Goal: Book appointment/travel/reservation

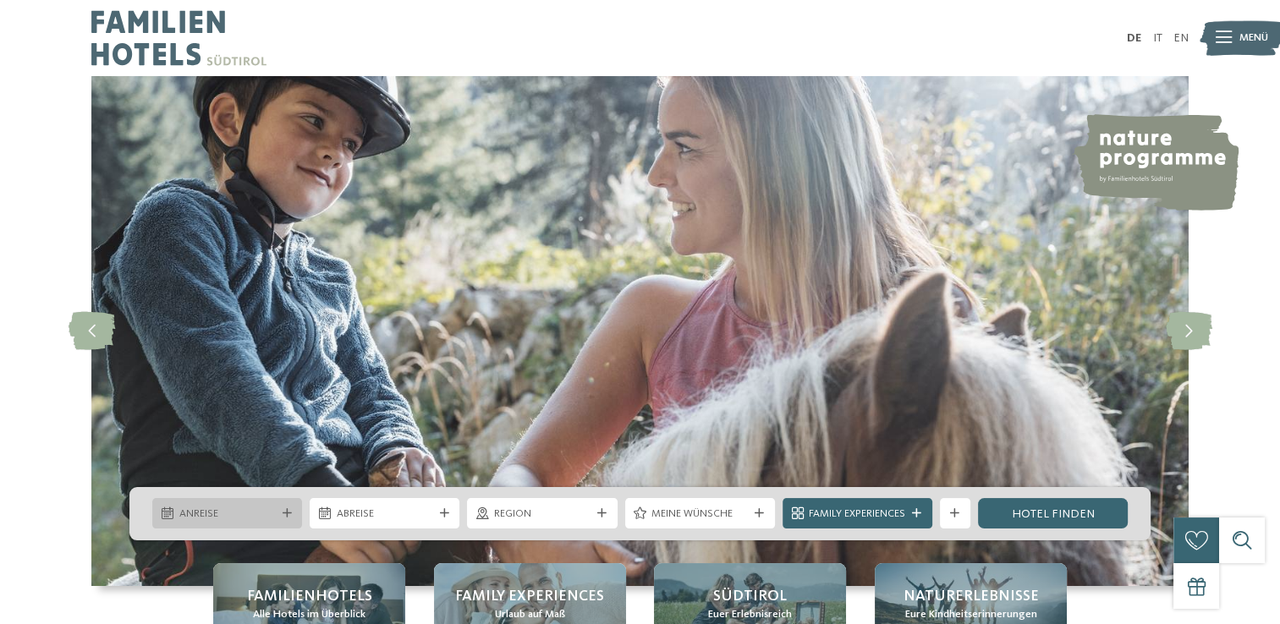
click at [284, 509] on icon at bounding box center [287, 513] width 9 height 9
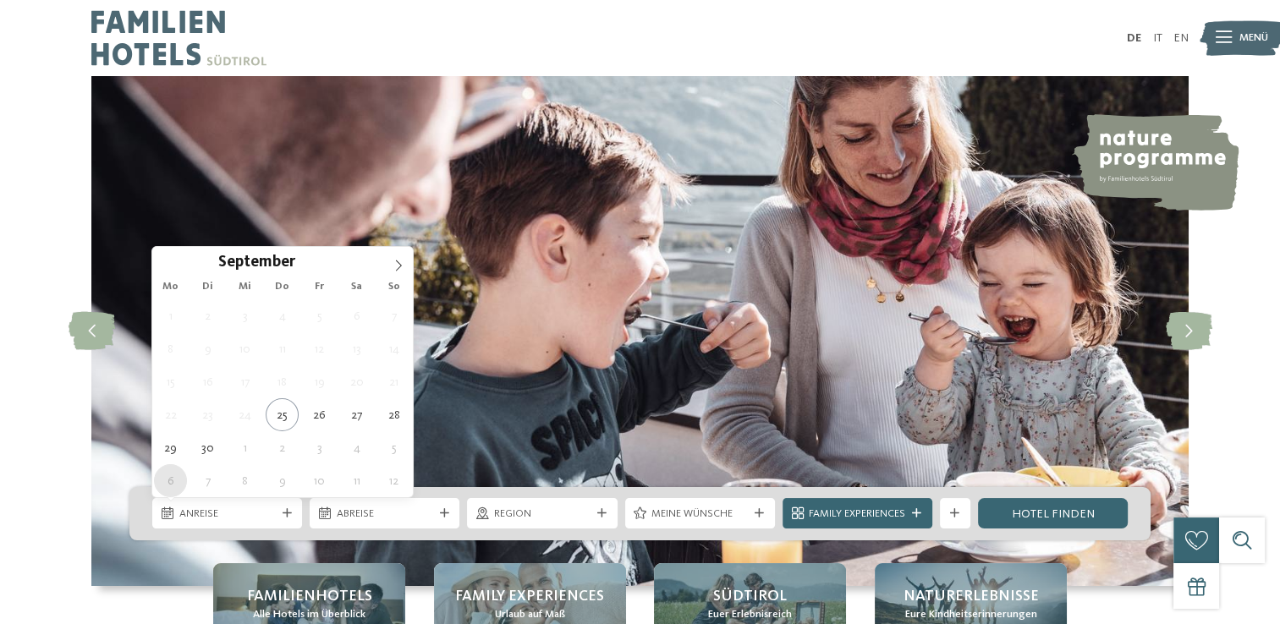
type div "06.10.2025"
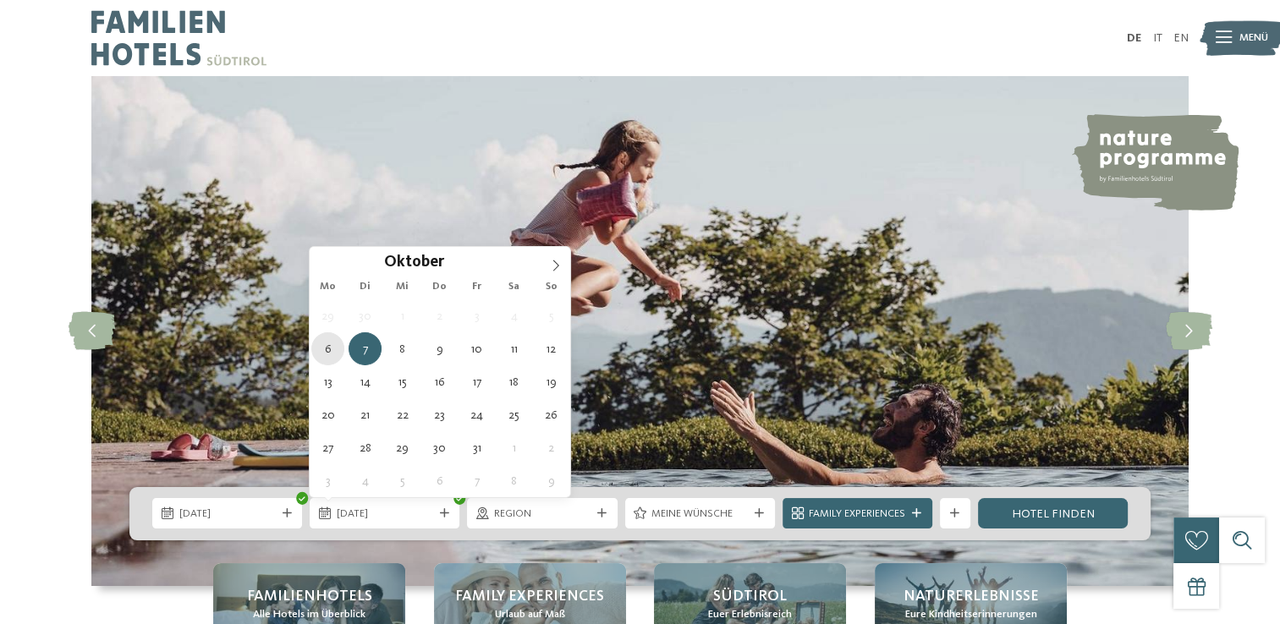
type div "06.10.2025"
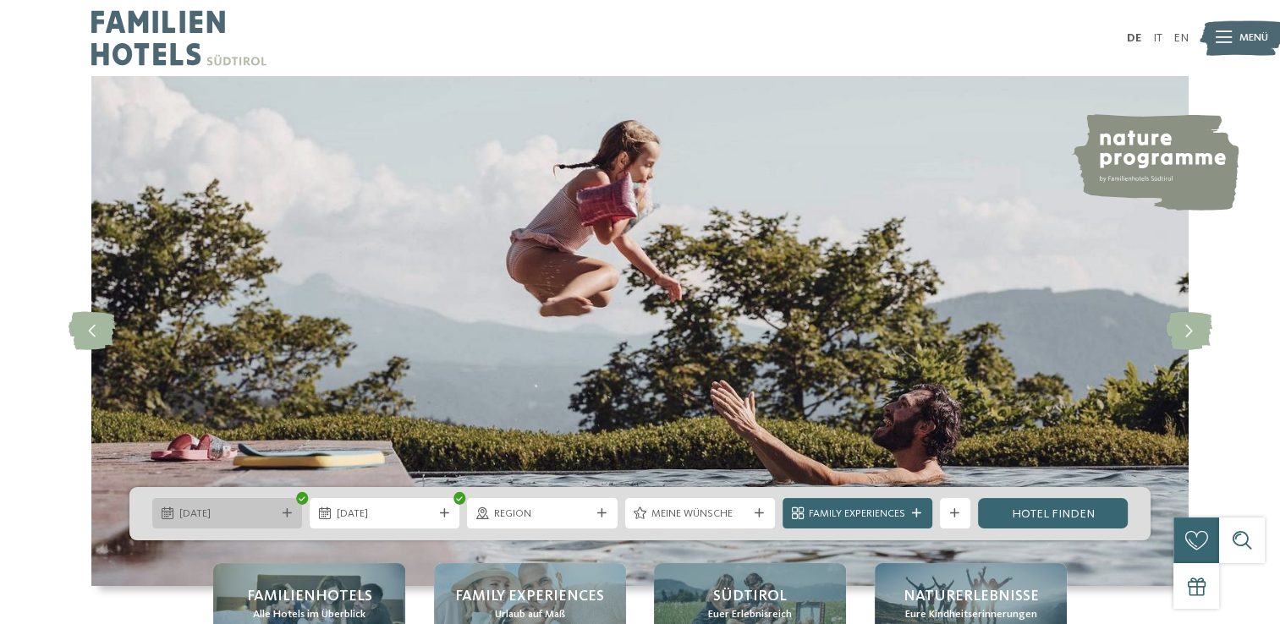
click at [288, 510] on icon at bounding box center [287, 513] width 9 height 9
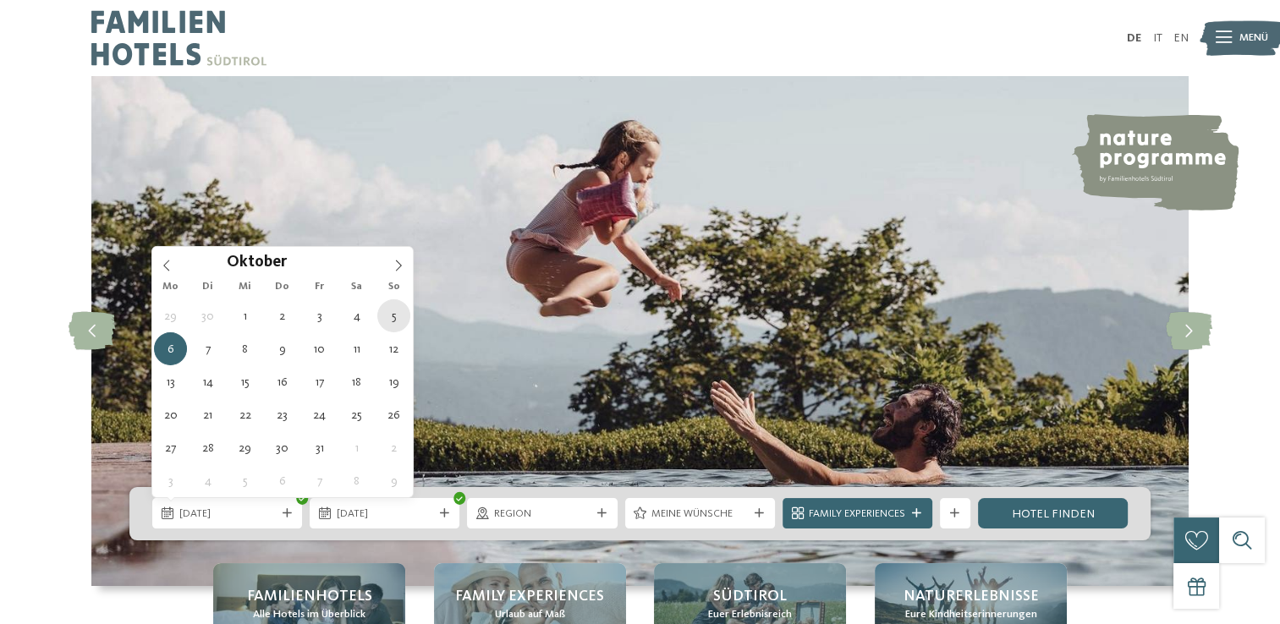
type div "[DATE]"
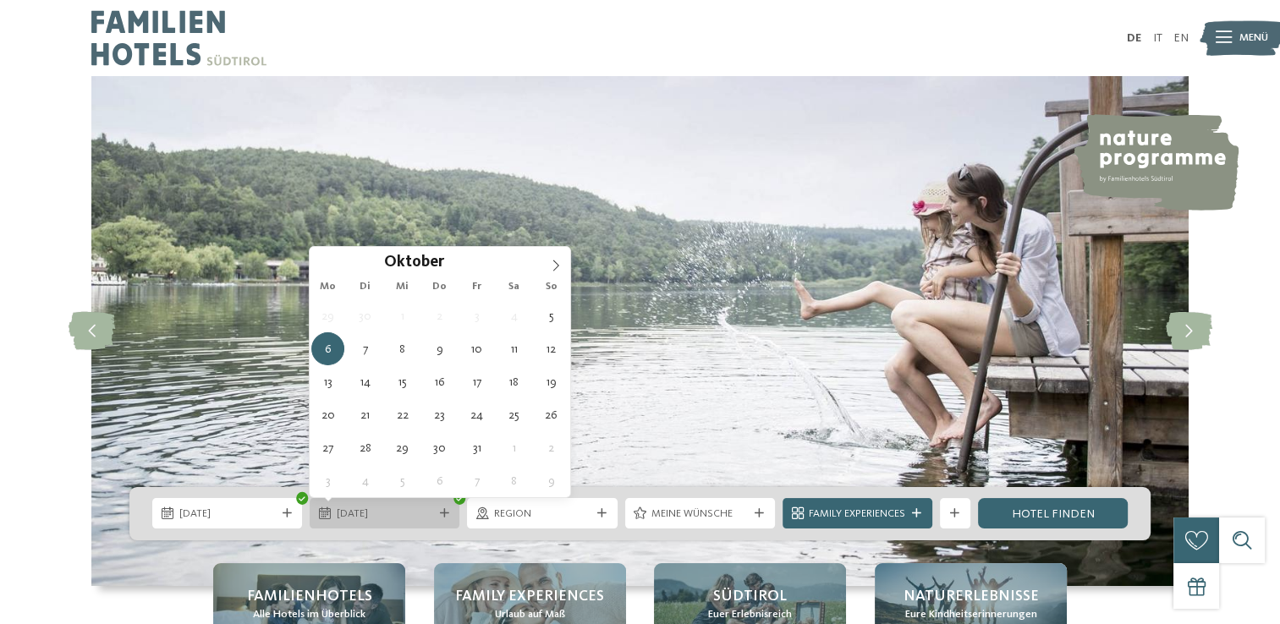
click at [416, 514] on span "06.10.2025" at bounding box center [385, 514] width 96 height 15
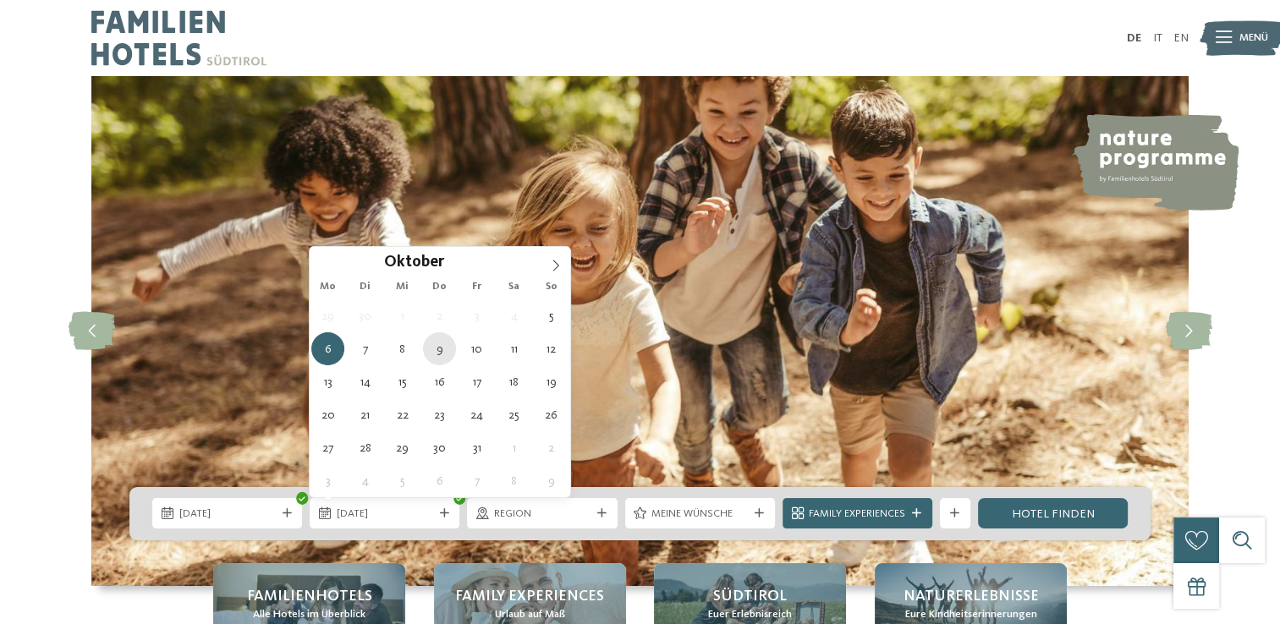
type div "[DATE]"
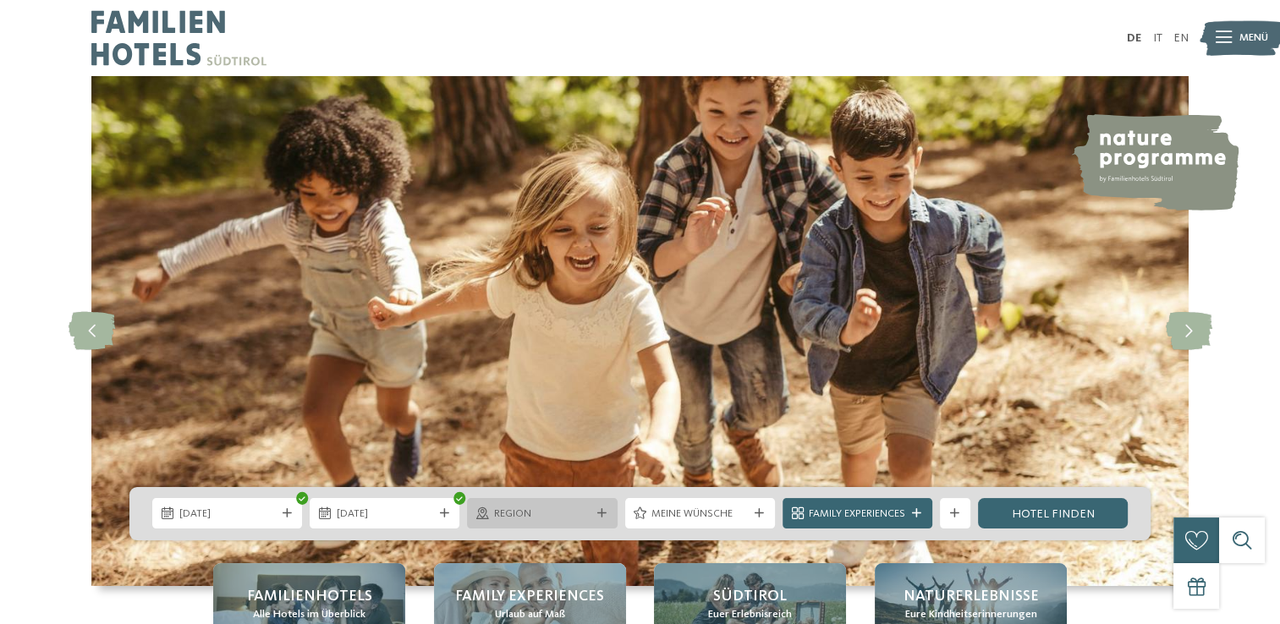
click at [599, 511] on icon at bounding box center [601, 513] width 9 height 9
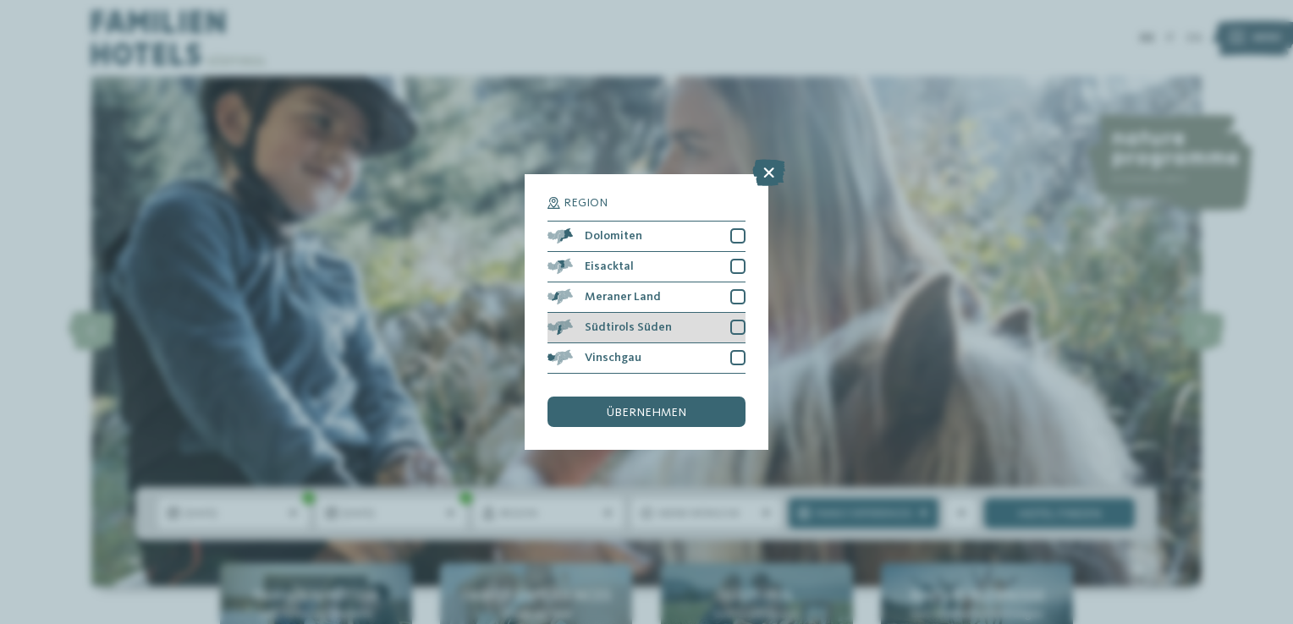
click at [743, 320] on div at bounding box center [737, 327] width 15 height 15
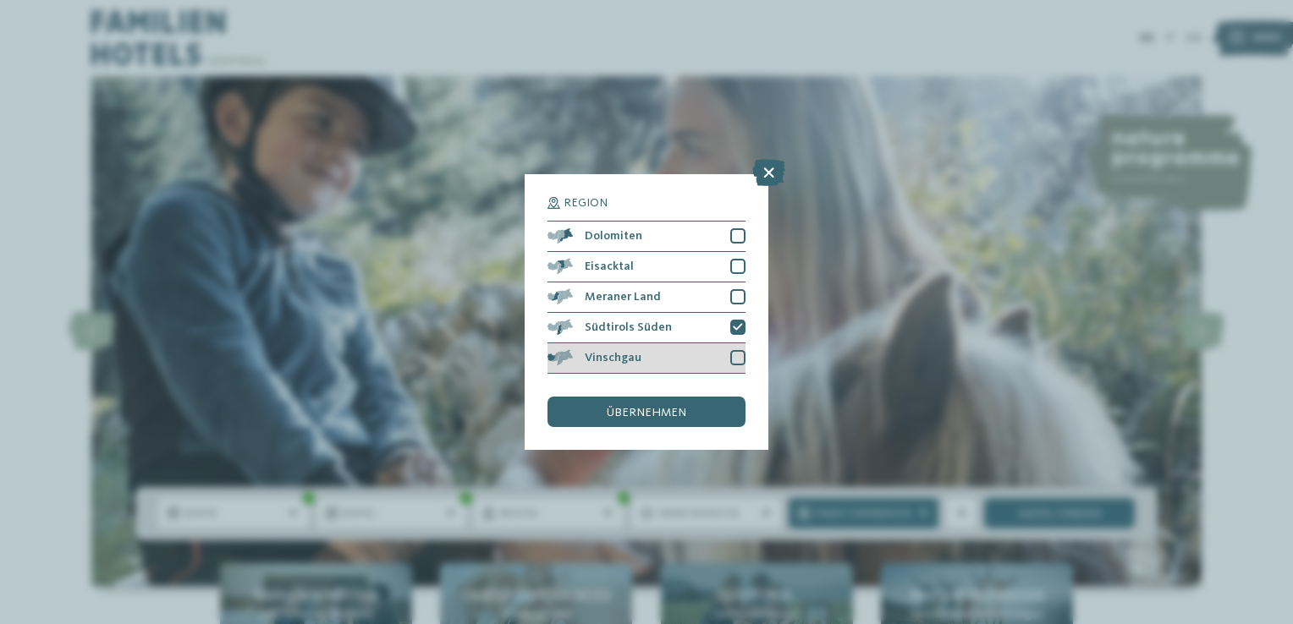
click at [738, 360] on div at bounding box center [737, 357] width 15 height 15
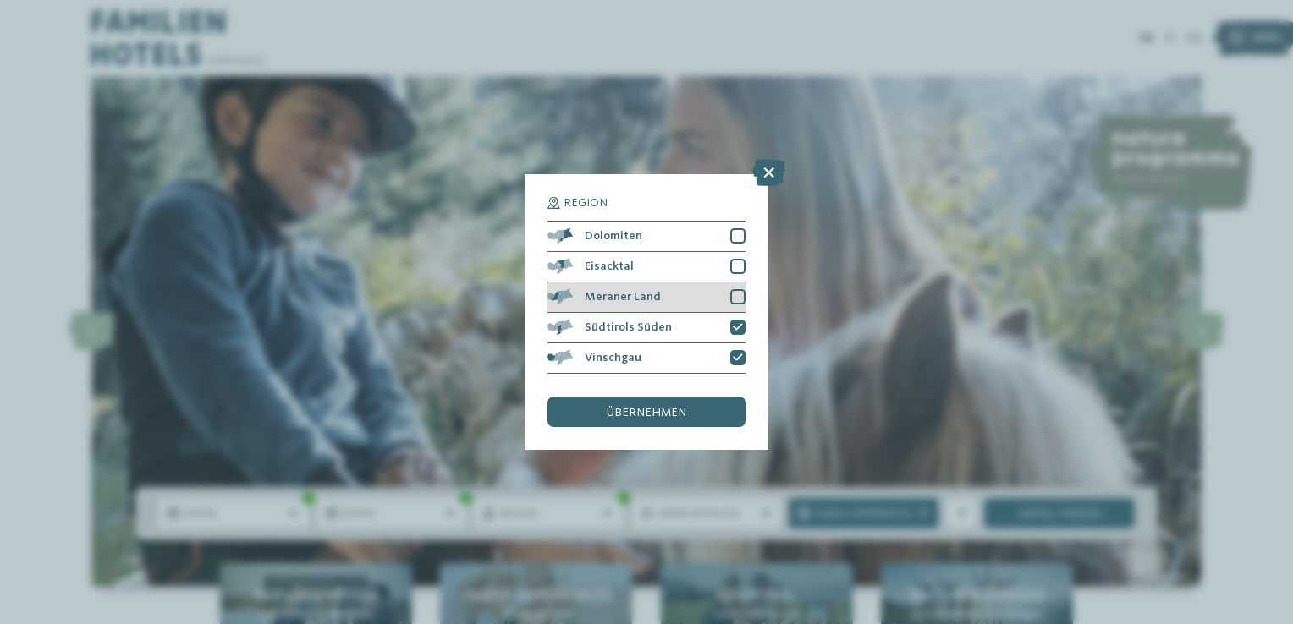
click at [734, 300] on div at bounding box center [737, 296] width 15 height 15
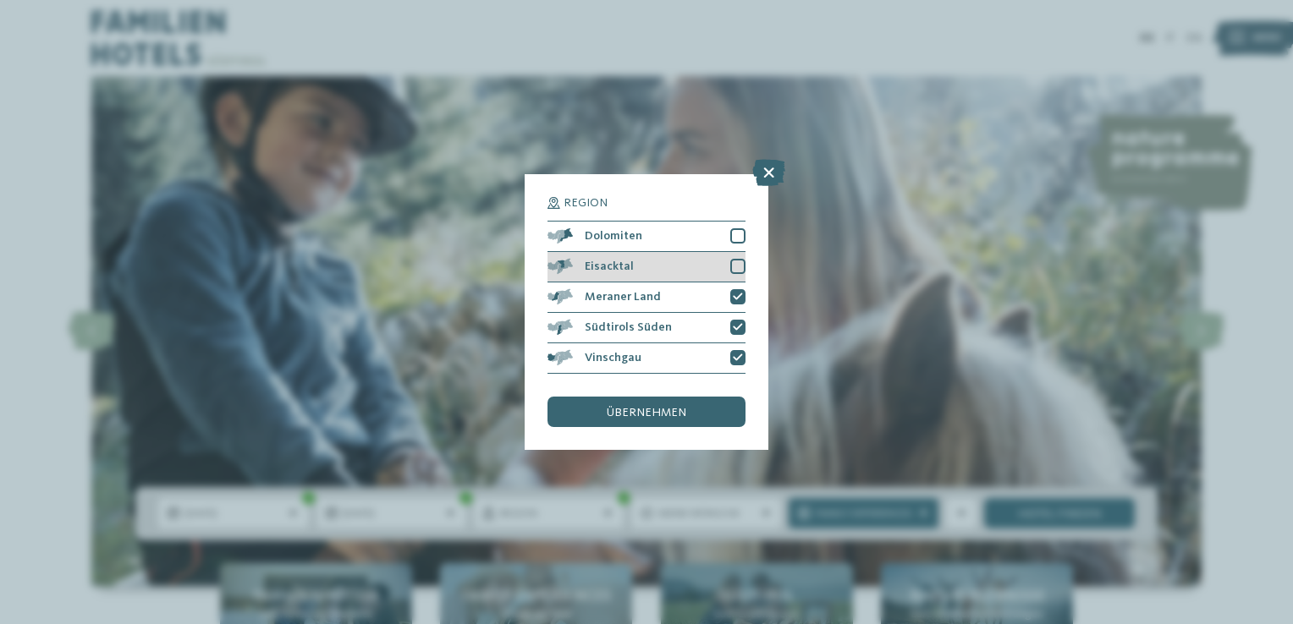
click at [736, 264] on div at bounding box center [737, 266] width 15 height 15
click at [741, 243] on div at bounding box center [737, 235] width 15 height 15
click at [679, 418] on span "übernehmen" at bounding box center [647, 413] width 80 height 12
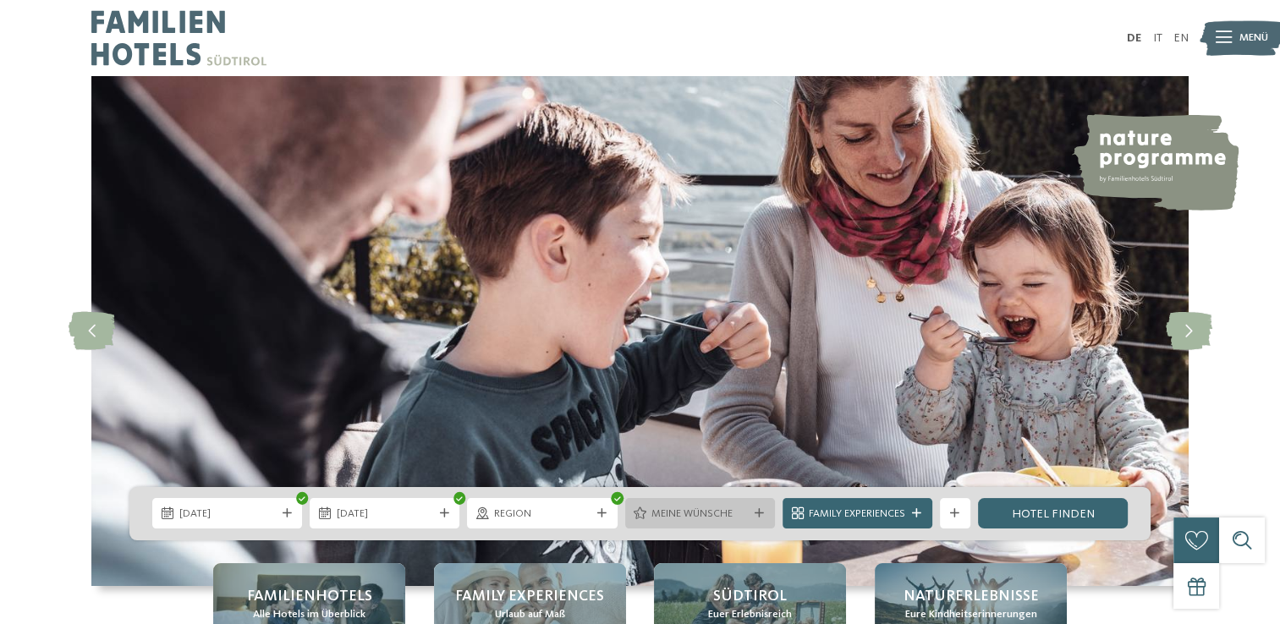
click at [757, 509] on icon at bounding box center [759, 513] width 9 height 9
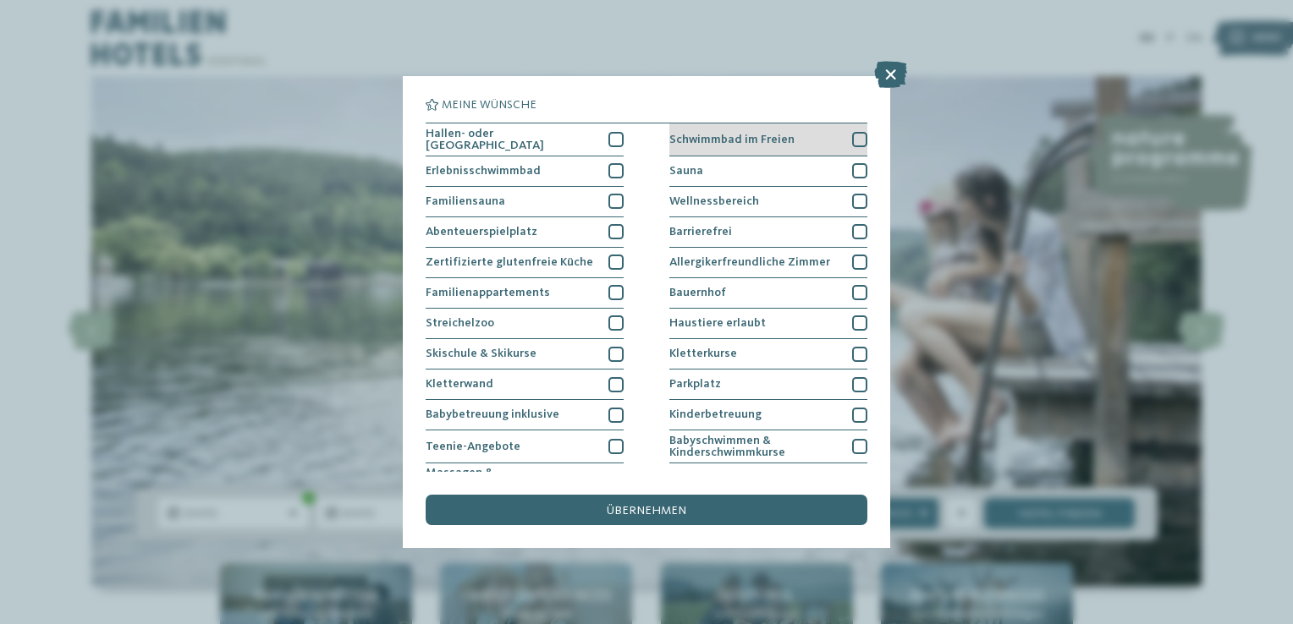
click at [852, 136] on div at bounding box center [859, 139] width 15 height 15
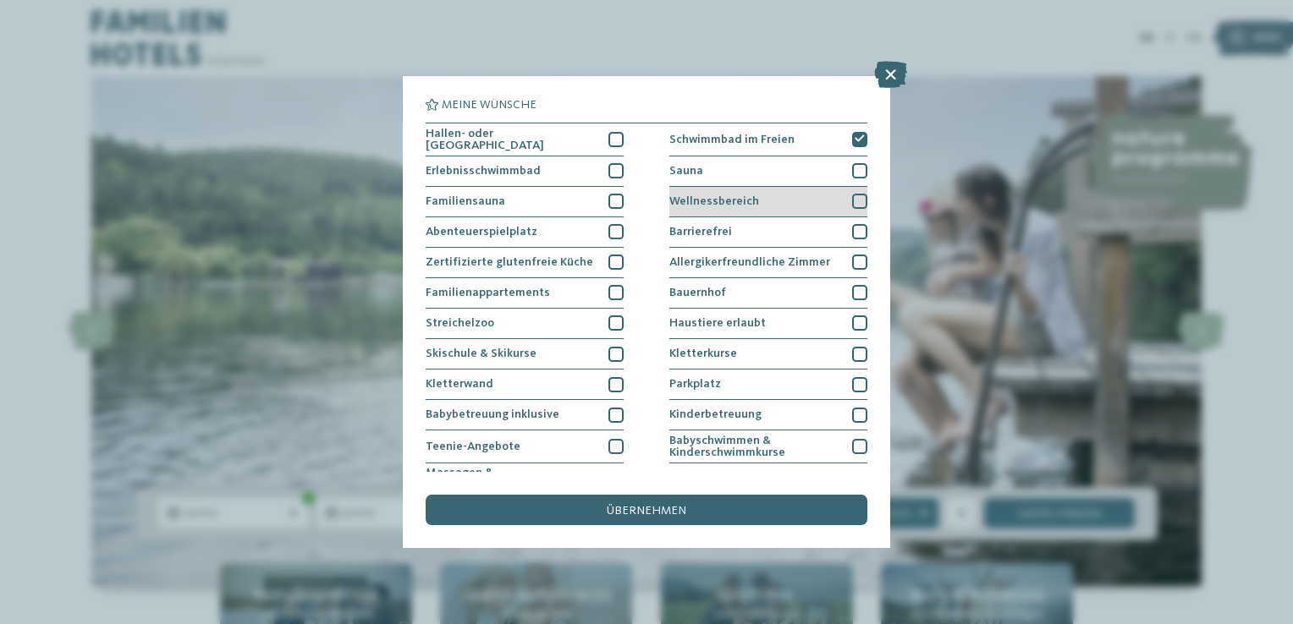
click at [855, 194] on div at bounding box center [859, 201] width 15 height 15
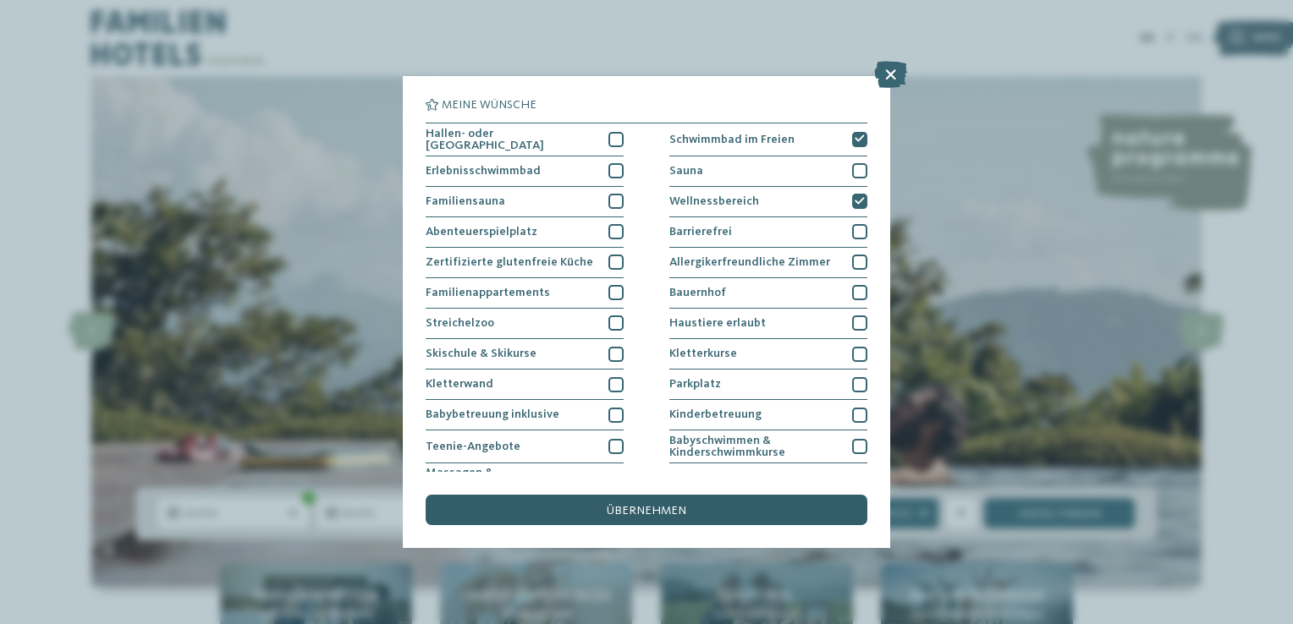
click at [697, 504] on div "übernehmen" at bounding box center [647, 510] width 442 height 30
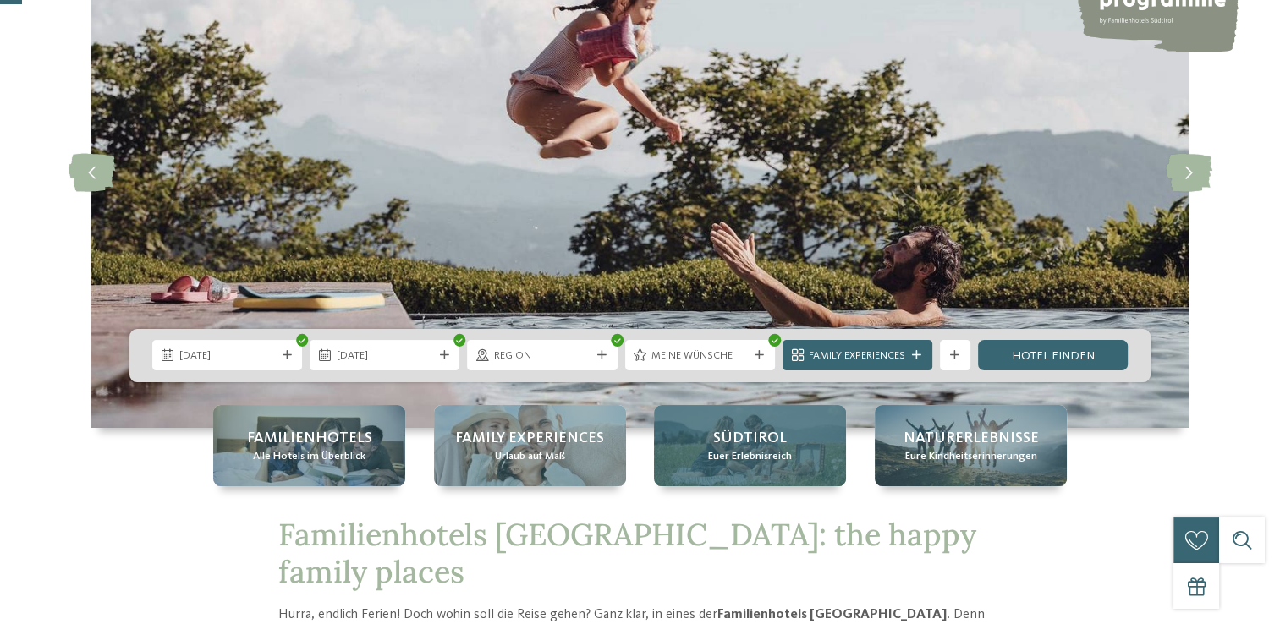
scroll to position [169, 0]
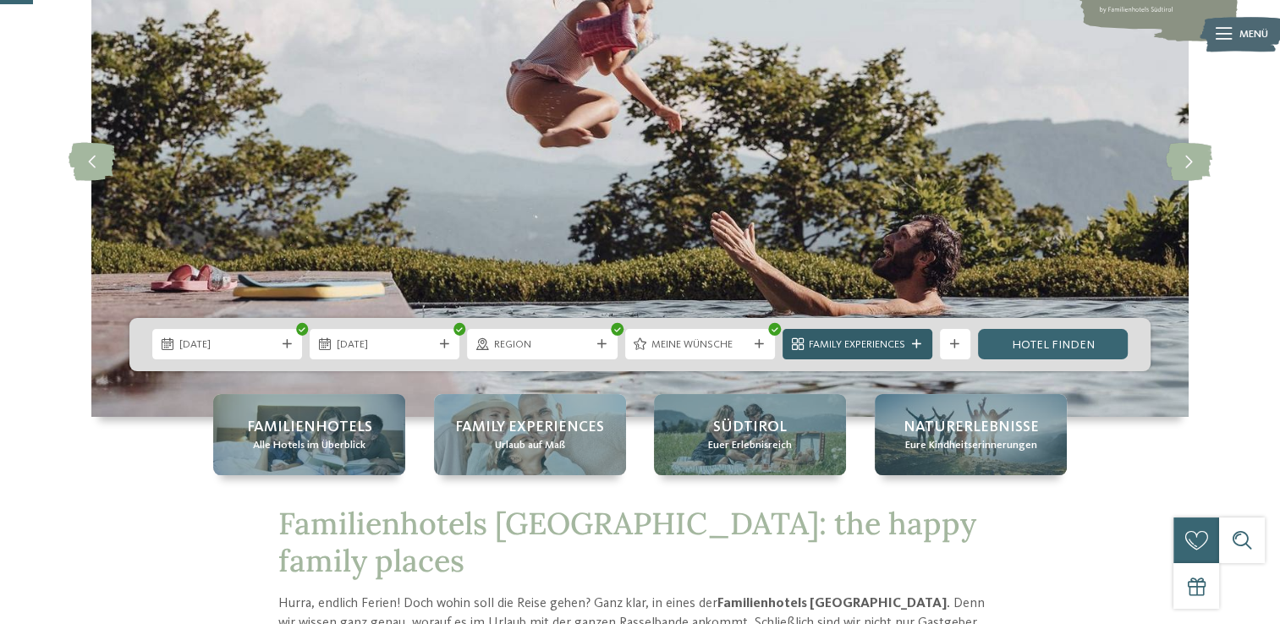
click at [920, 345] on icon at bounding box center [916, 344] width 9 height 9
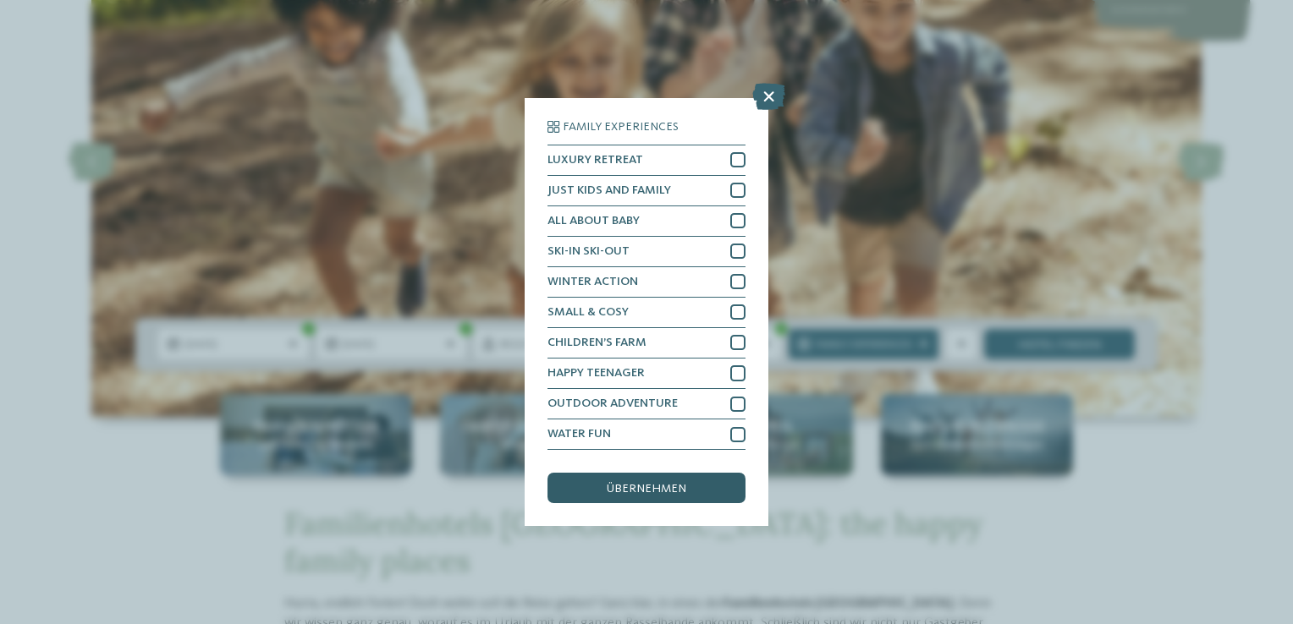
click at [689, 492] on div "übernehmen" at bounding box center [646, 488] width 198 height 30
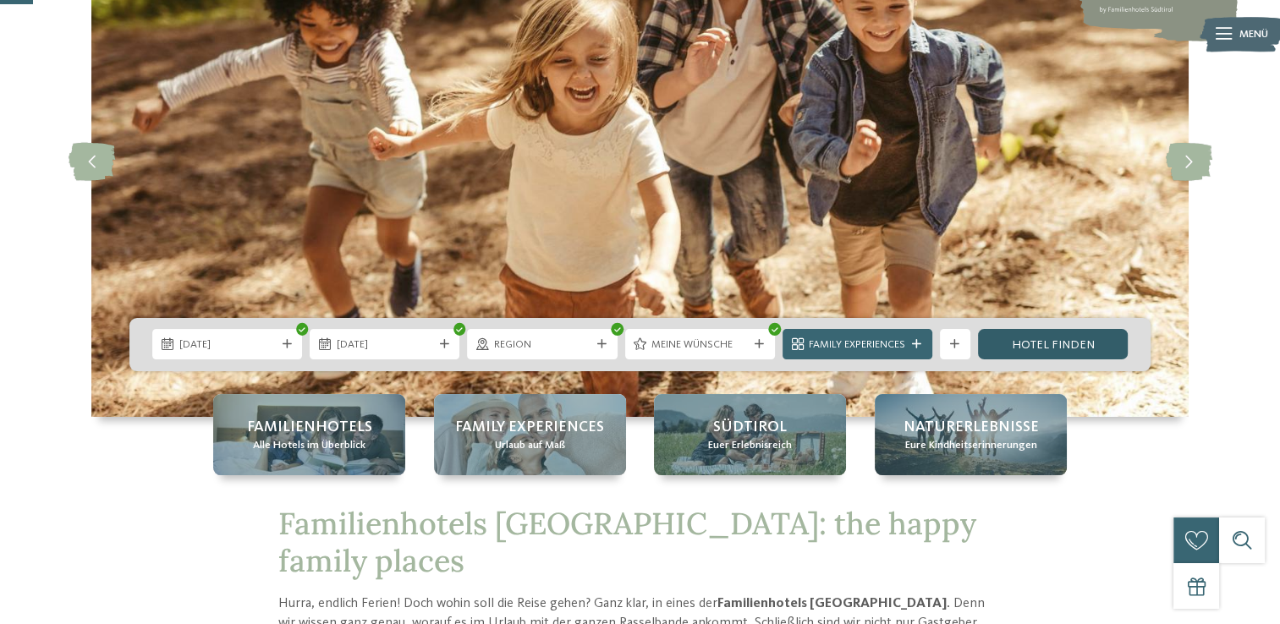
click at [1042, 348] on link "Hotel finden" at bounding box center [1053, 344] width 150 height 30
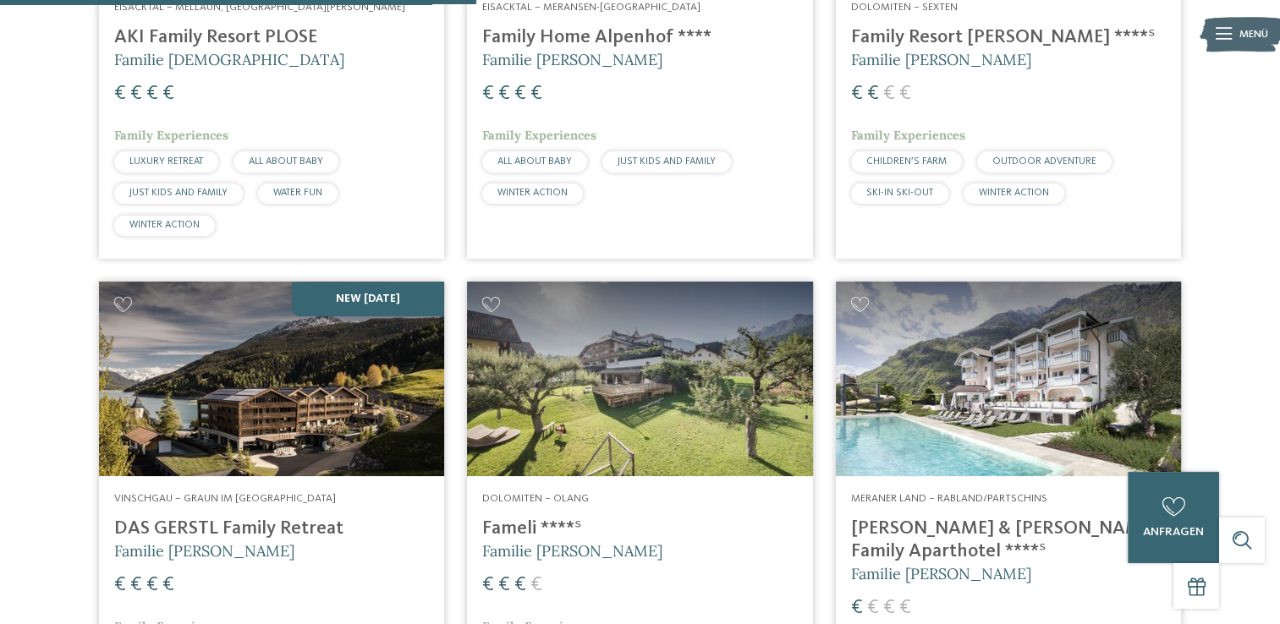
scroll to position [1418, 0]
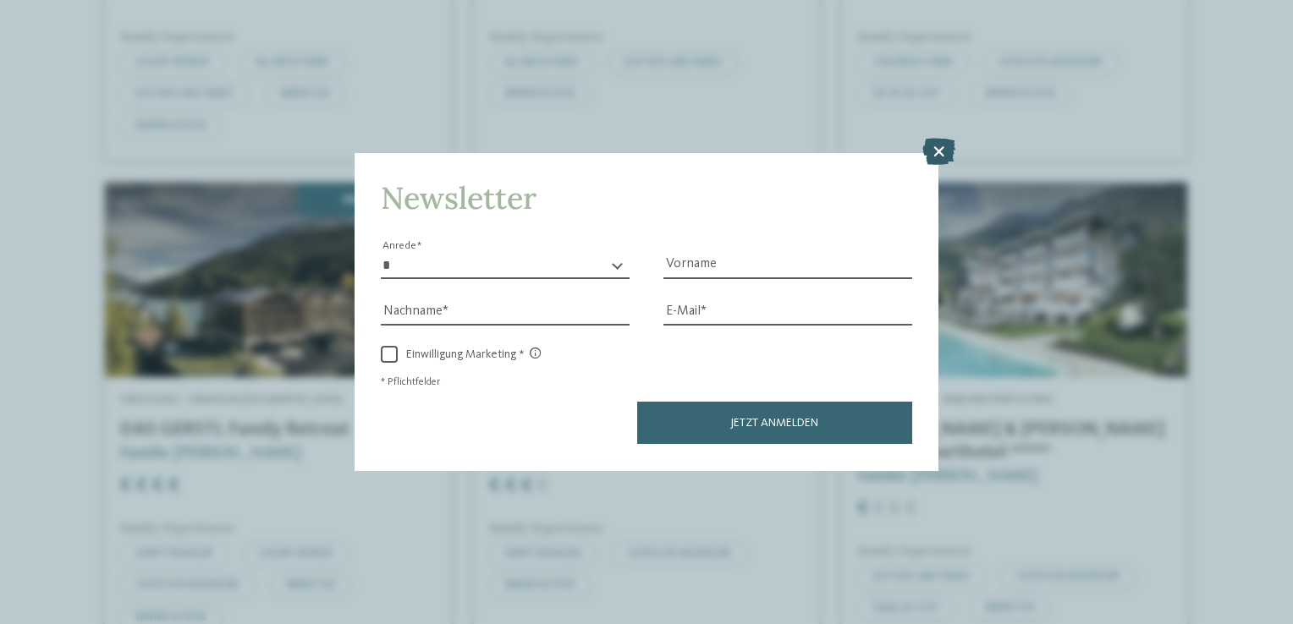
click at [939, 156] on icon at bounding box center [938, 152] width 33 height 27
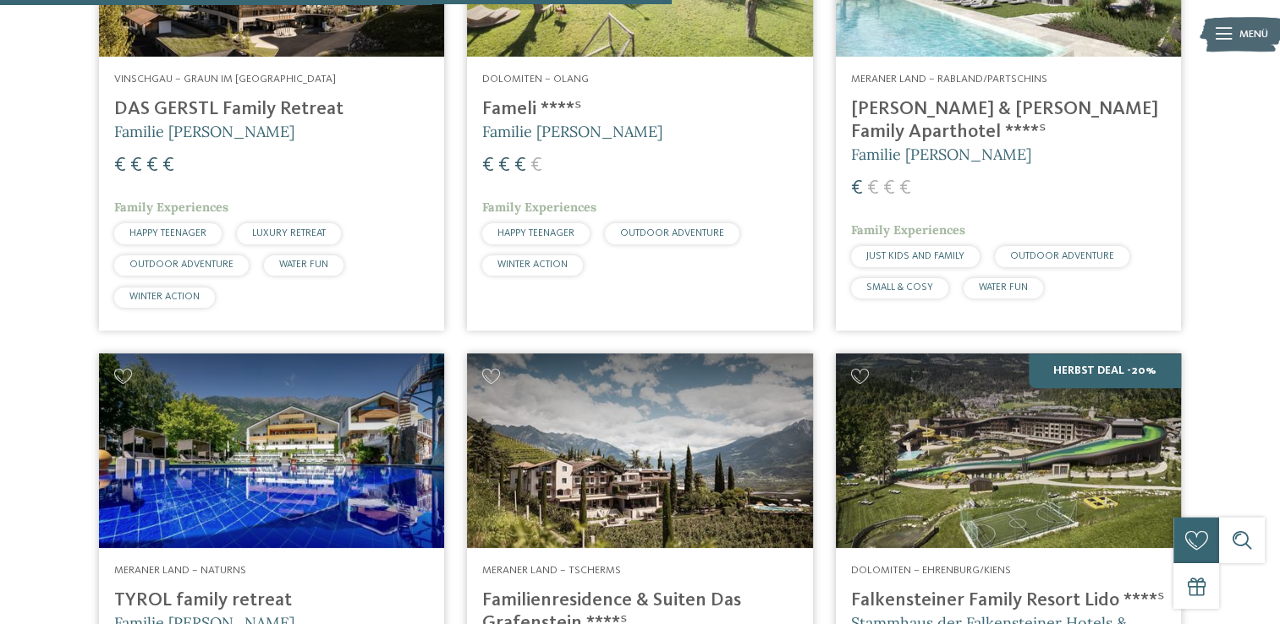
scroll to position [1841, 0]
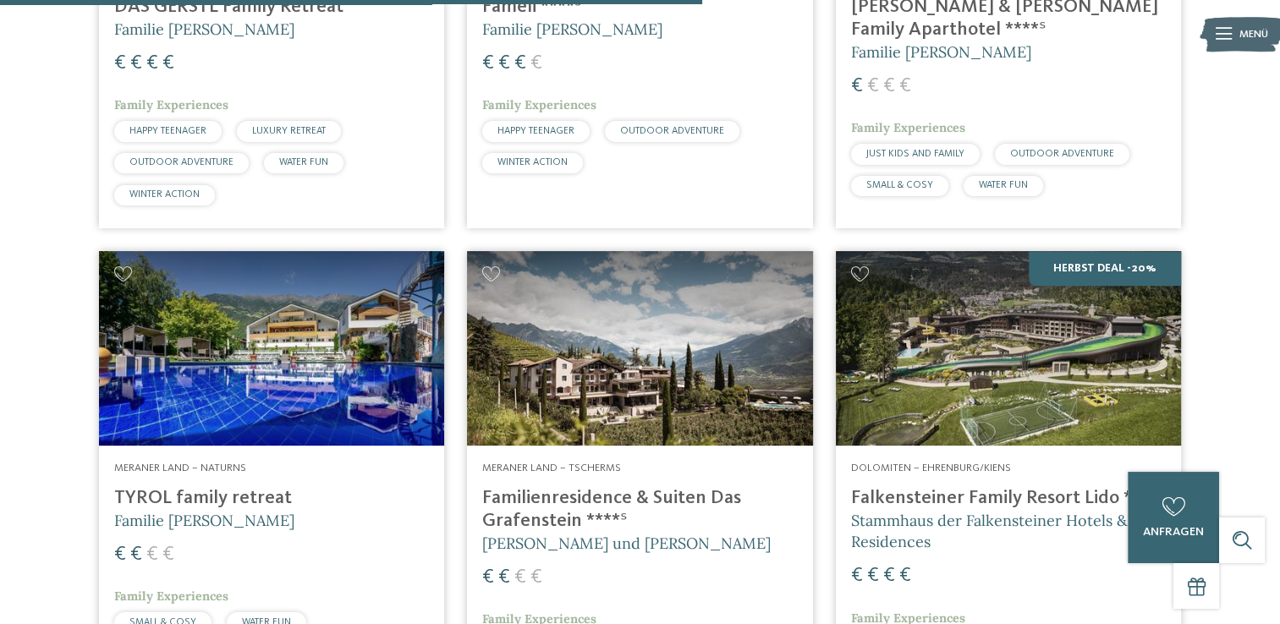
click at [266, 498] on h4 "TYROL family retreat" at bounding box center [271, 498] width 315 height 23
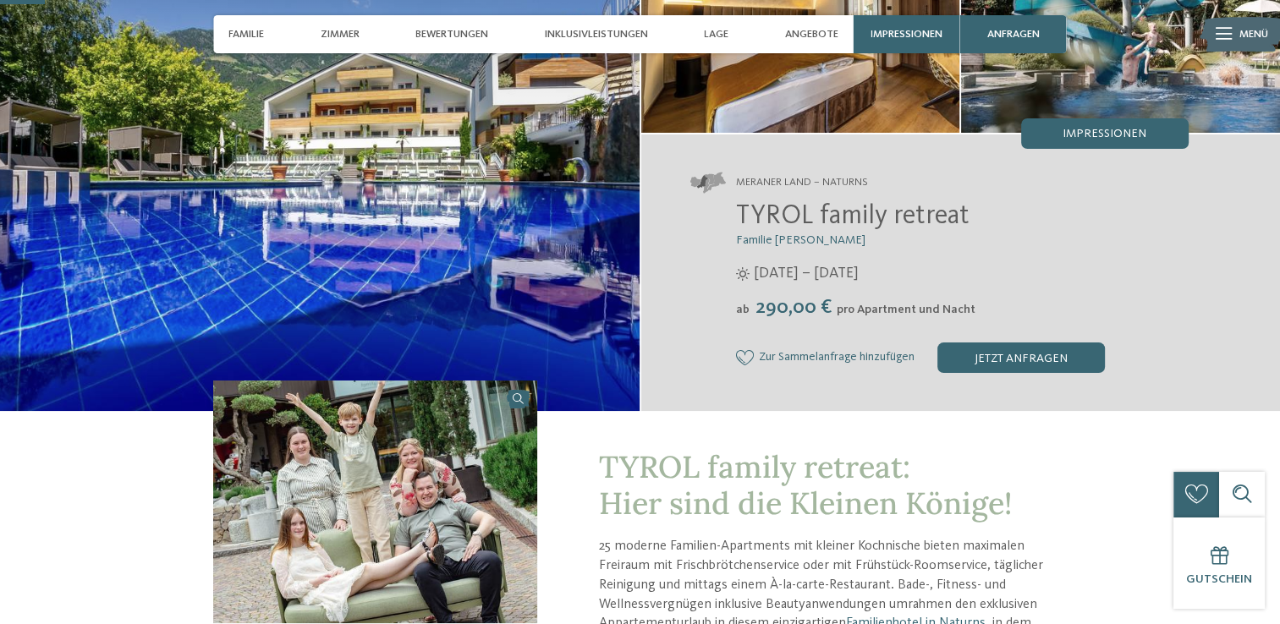
scroll to position [85, 0]
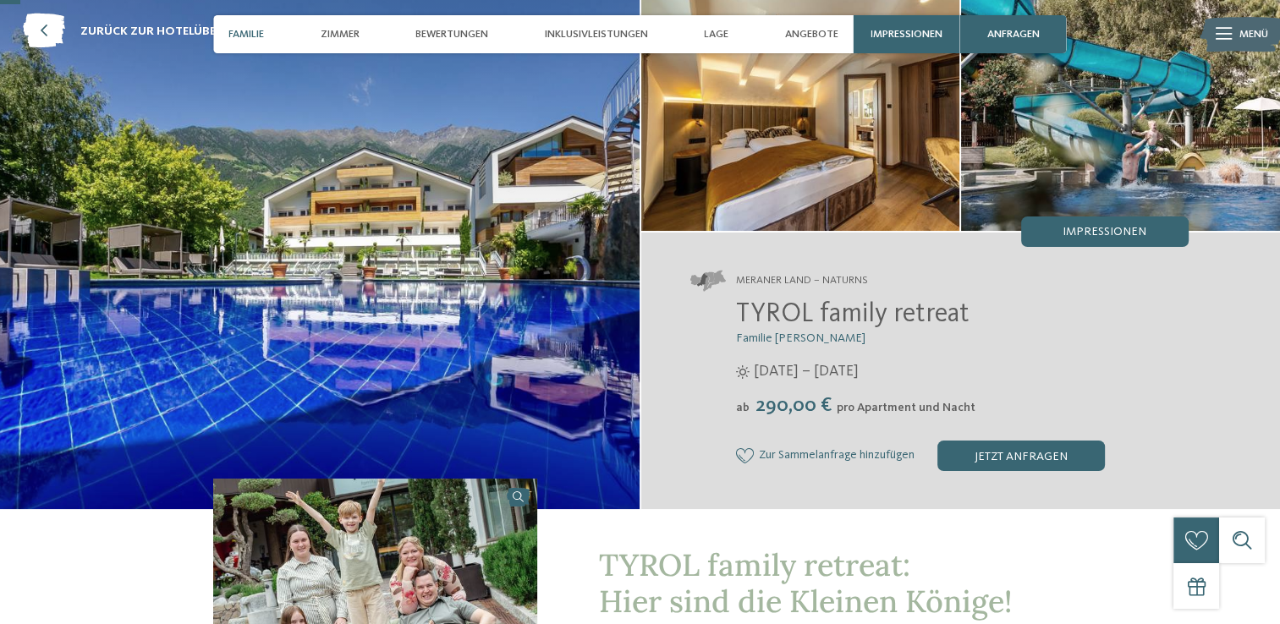
click at [260, 34] on span "Familie" at bounding box center [246, 34] width 36 height 13
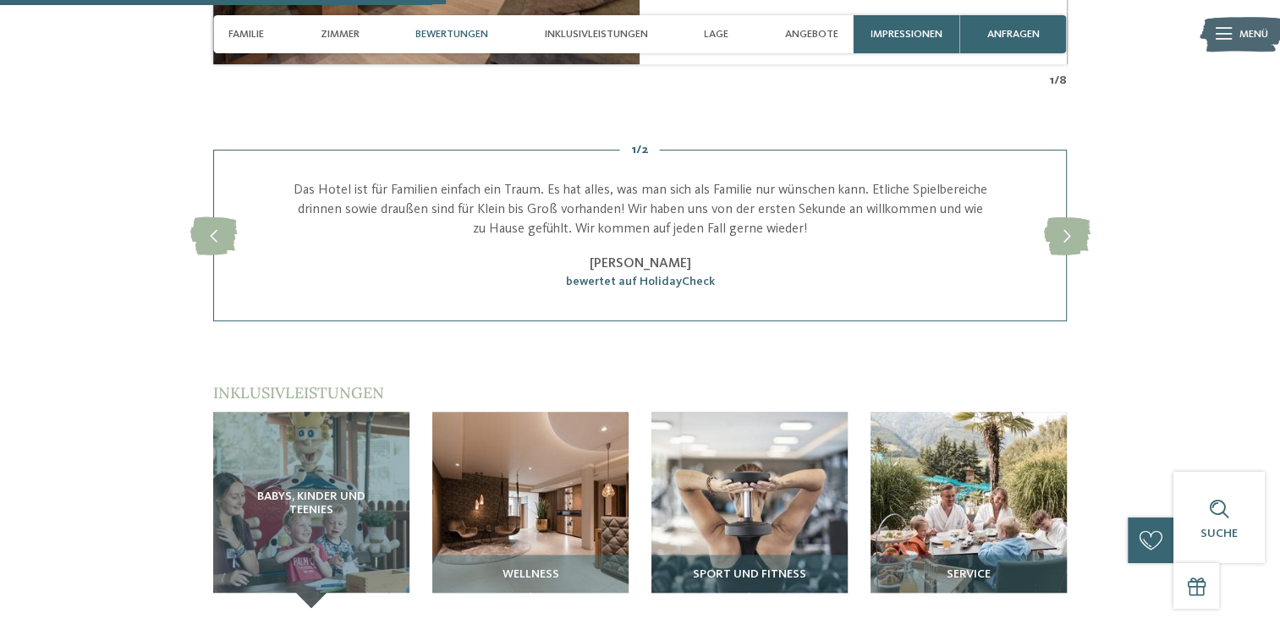
scroll to position [1855, 0]
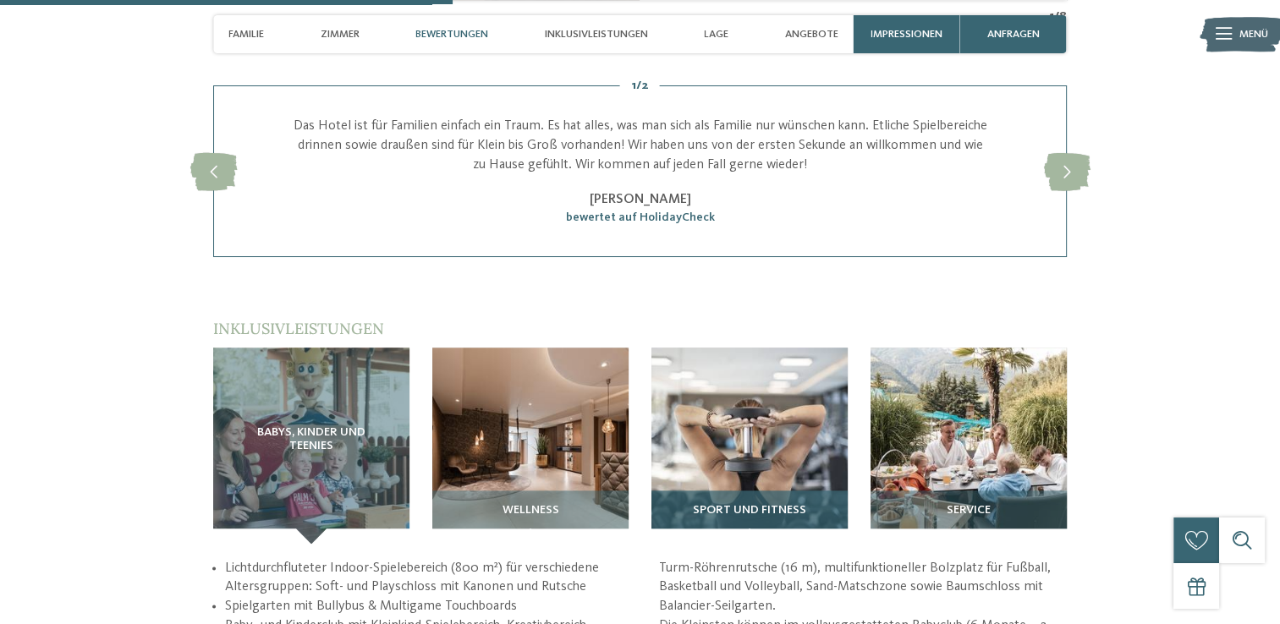
click at [778, 499] on div "Sport und Fitness" at bounding box center [750, 517] width 196 height 53
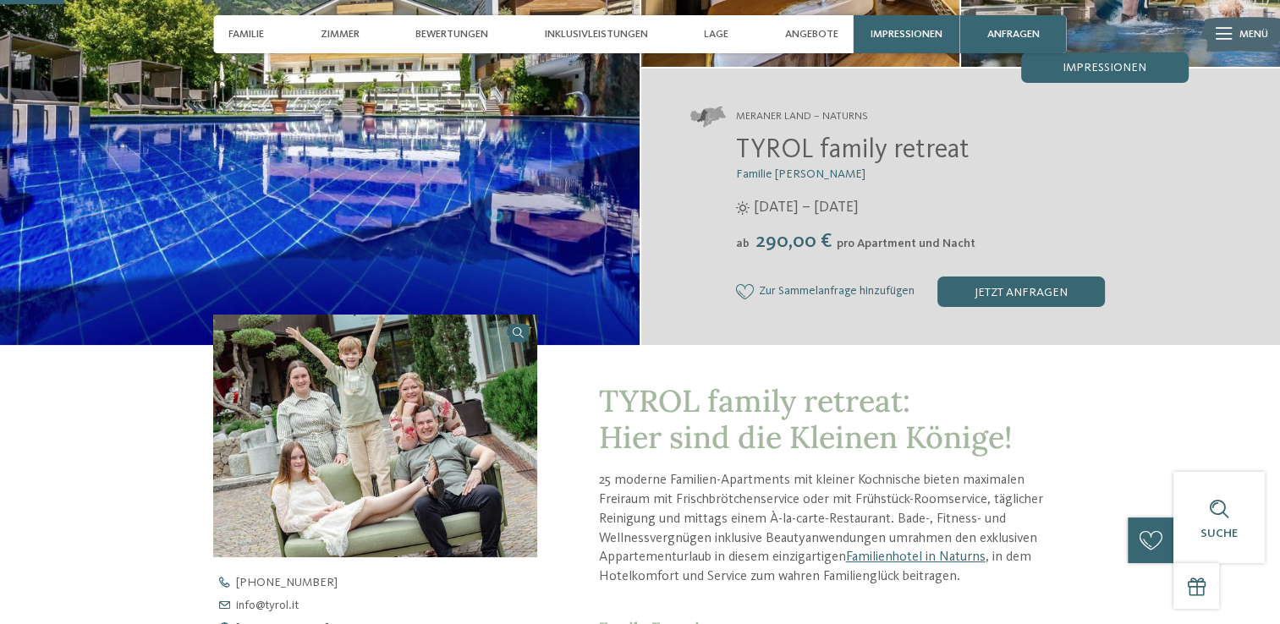
scroll to position [0, 0]
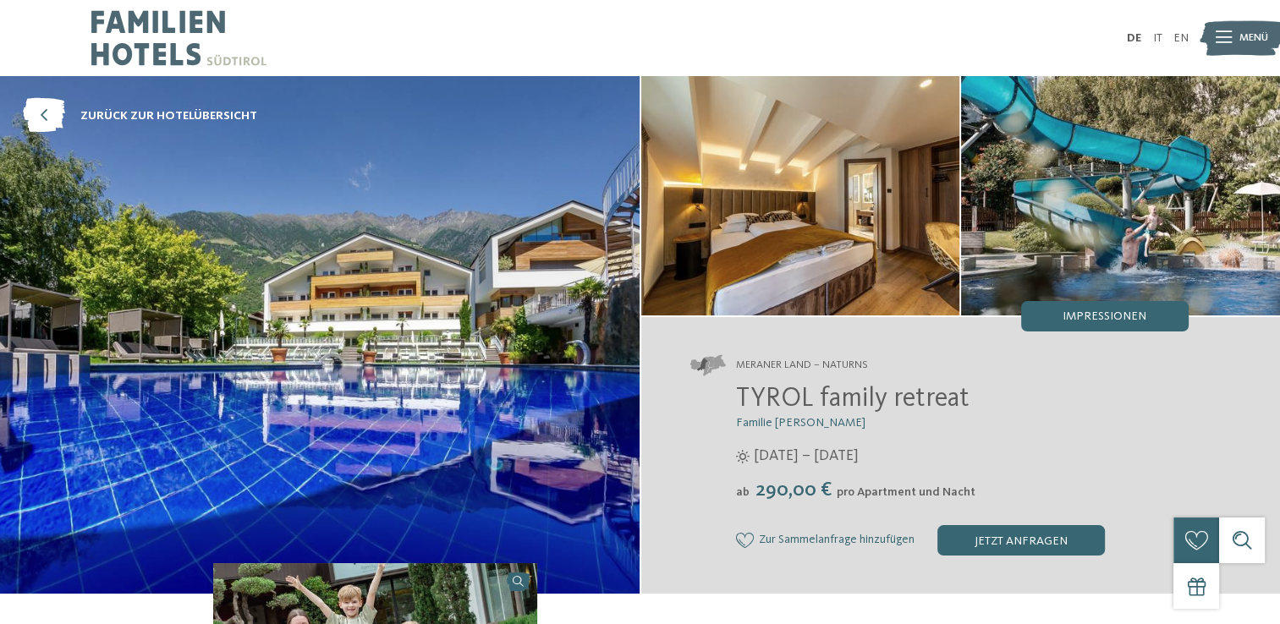
drag, startPoint x: 740, startPoint y: 401, endPoint x: 967, endPoint y: 394, distance: 227.7
click at [967, 394] on h2 "TYROL family retreat" at bounding box center [962, 400] width 453 height 32
drag, startPoint x: 967, startPoint y: 394, endPoint x: 893, endPoint y: 394, distance: 74.5
copy span "TYROL family retreat"
click at [1026, 531] on div "jetzt anfragen" at bounding box center [1022, 540] width 168 height 30
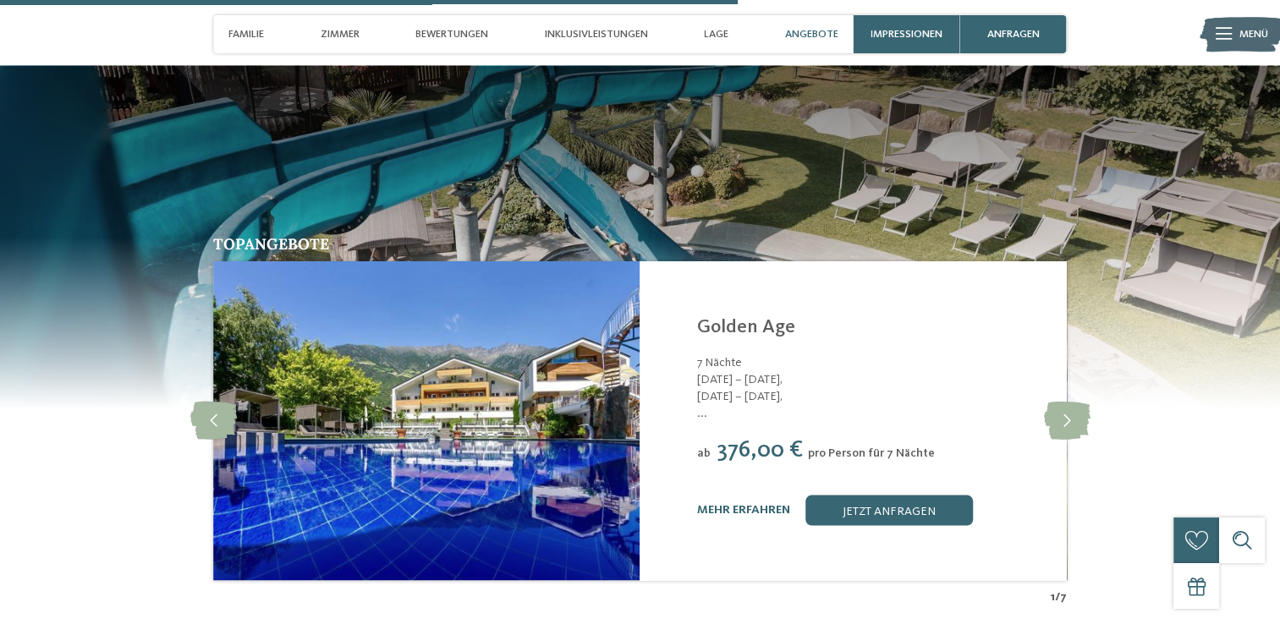
scroll to position [2943, 0]
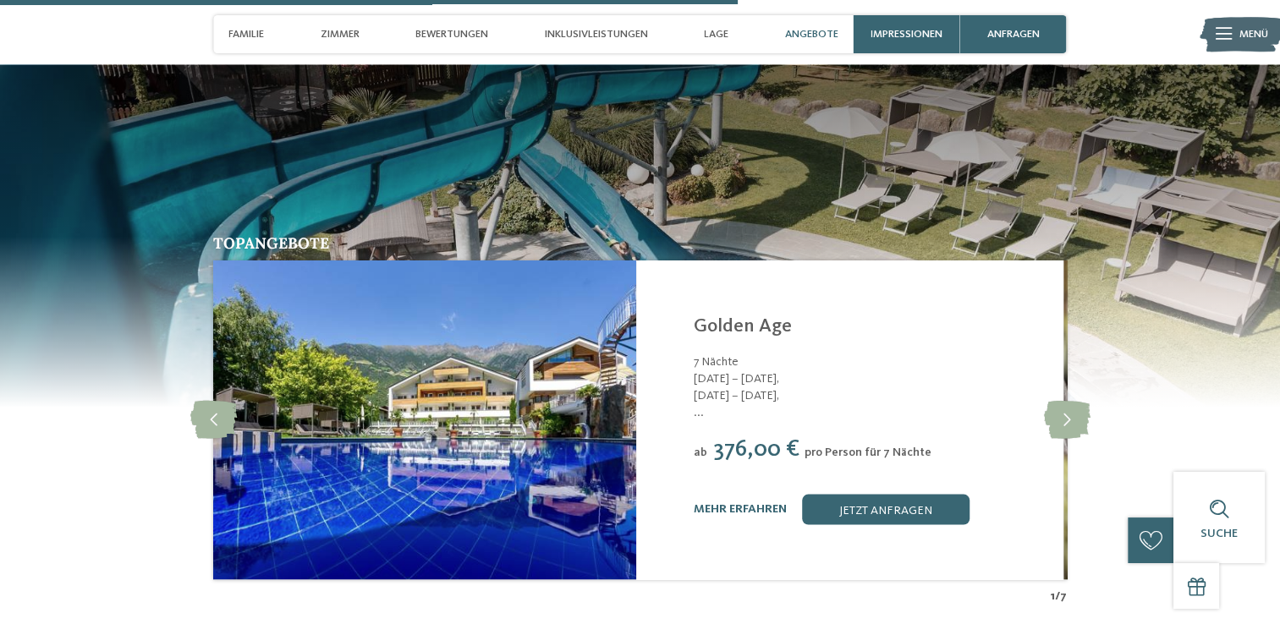
drag, startPoint x: 711, startPoint y: 472, endPoint x: 707, endPoint y: 464, distance: 9.1
click at [707, 463] on div "ab 376,00 € pro Person für 7 Nächte" at bounding box center [869, 449] width 350 height 27
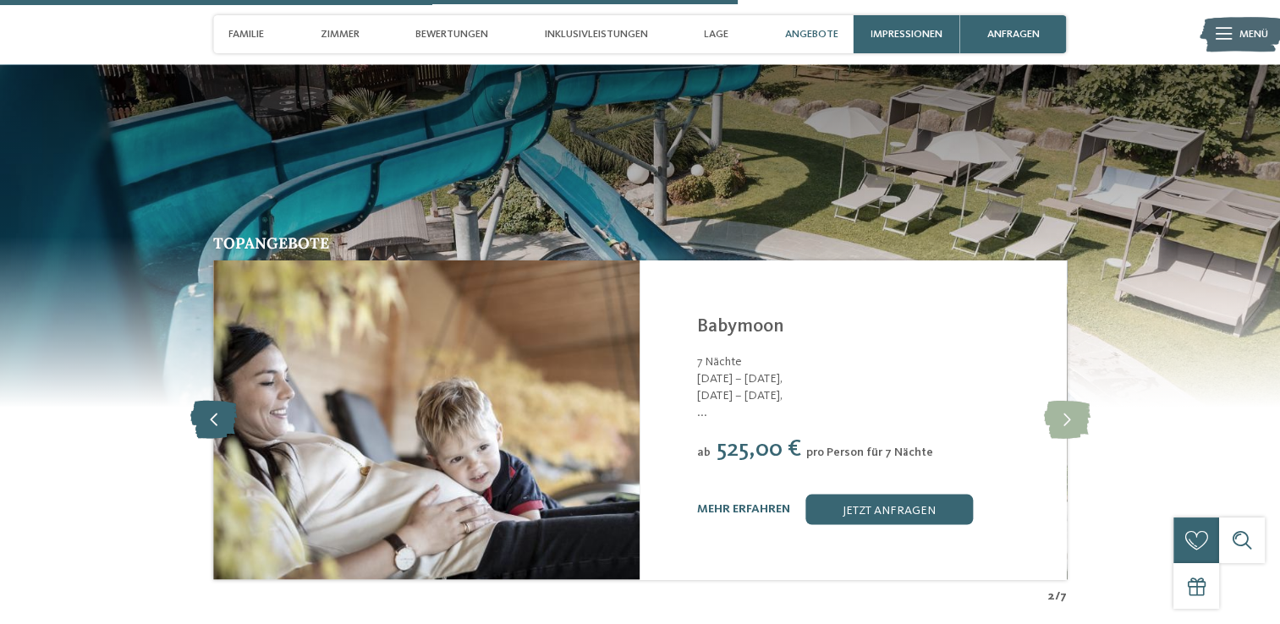
click at [206, 438] on icon at bounding box center [213, 419] width 47 height 38
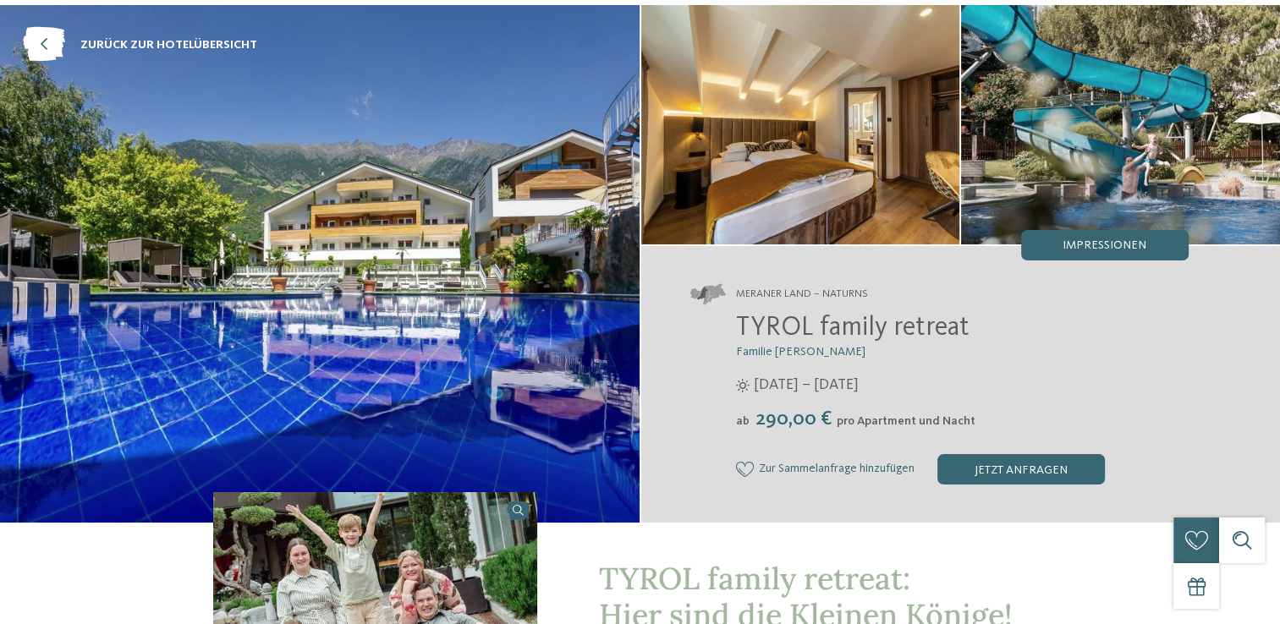
scroll to position [169, 0]
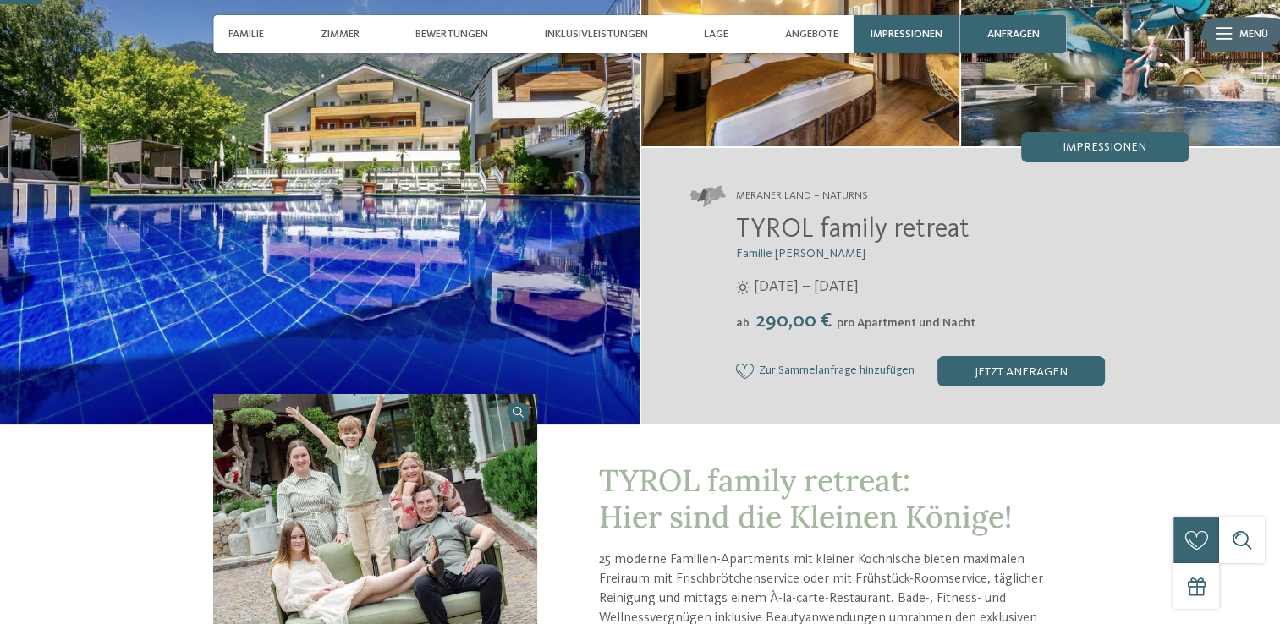
click at [762, 251] on span "Familie Brunner" at bounding box center [800, 254] width 129 height 12
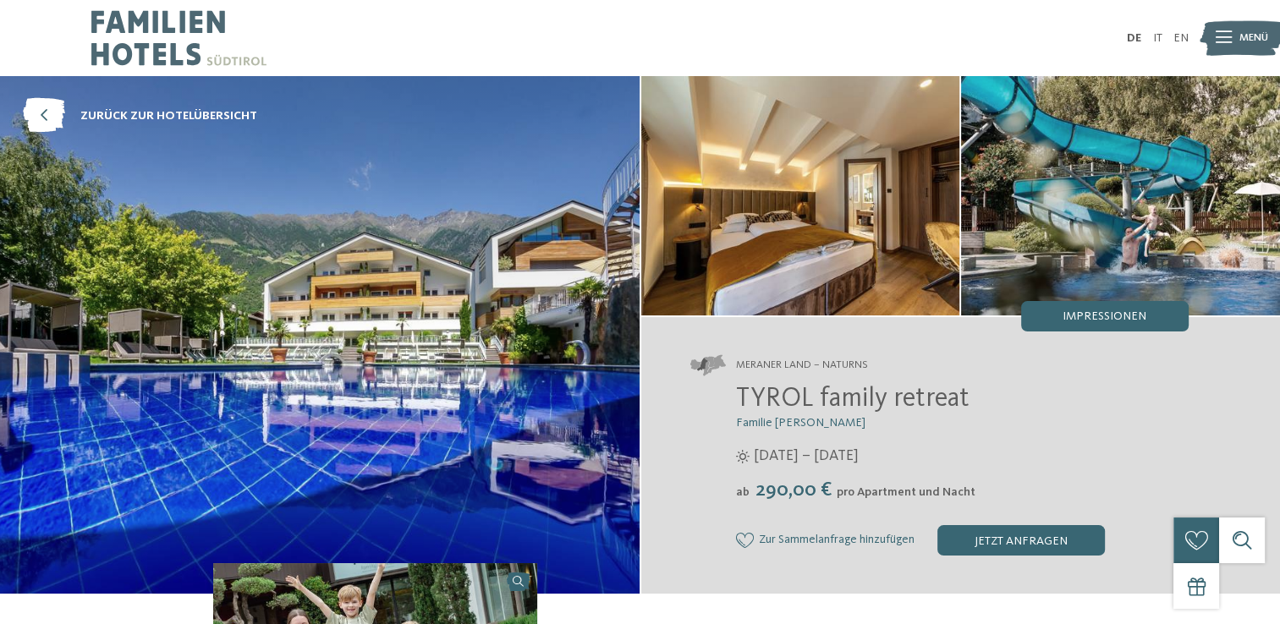
click at [1225, 37] on icon at bounding box center [1224, 38] width 16 height 12
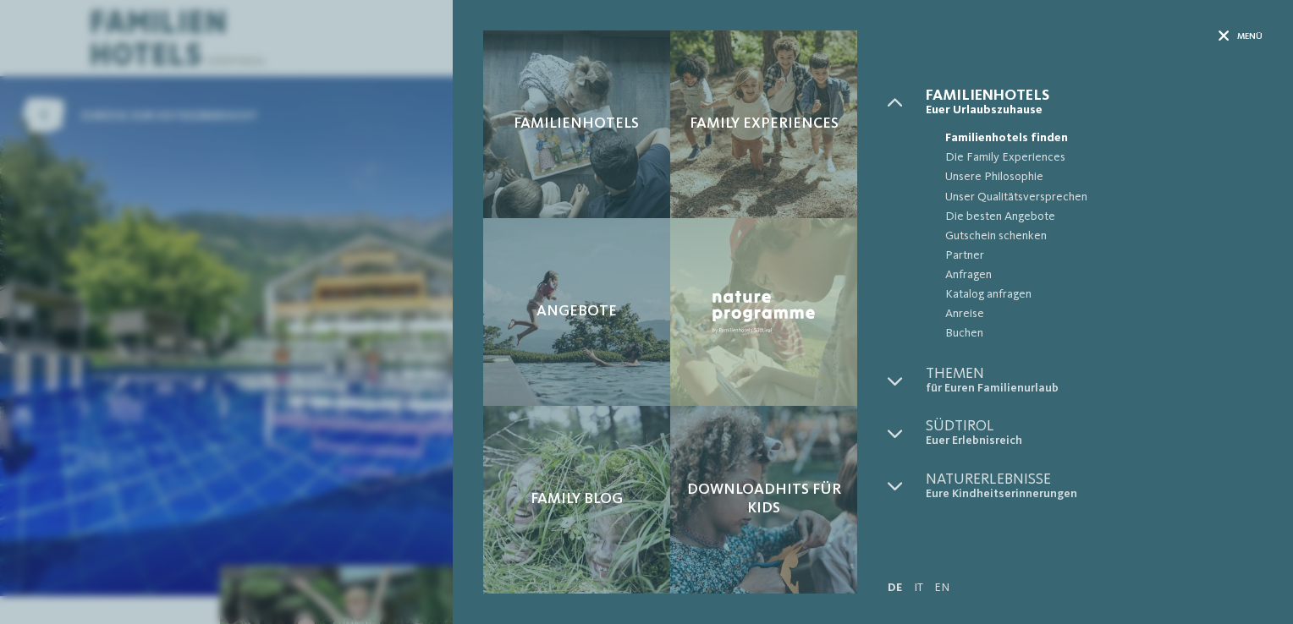
click at [1227, 32] on icon at bounding box center [1223, 36] width 11 height 11
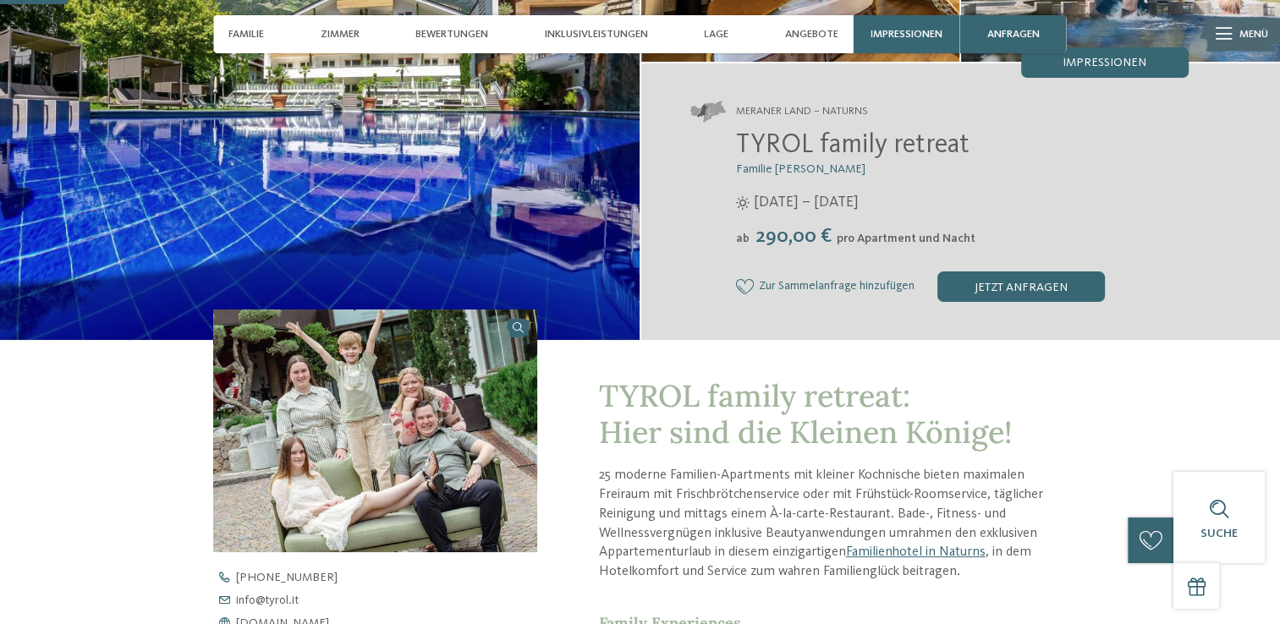
scroll to position [338, 0]
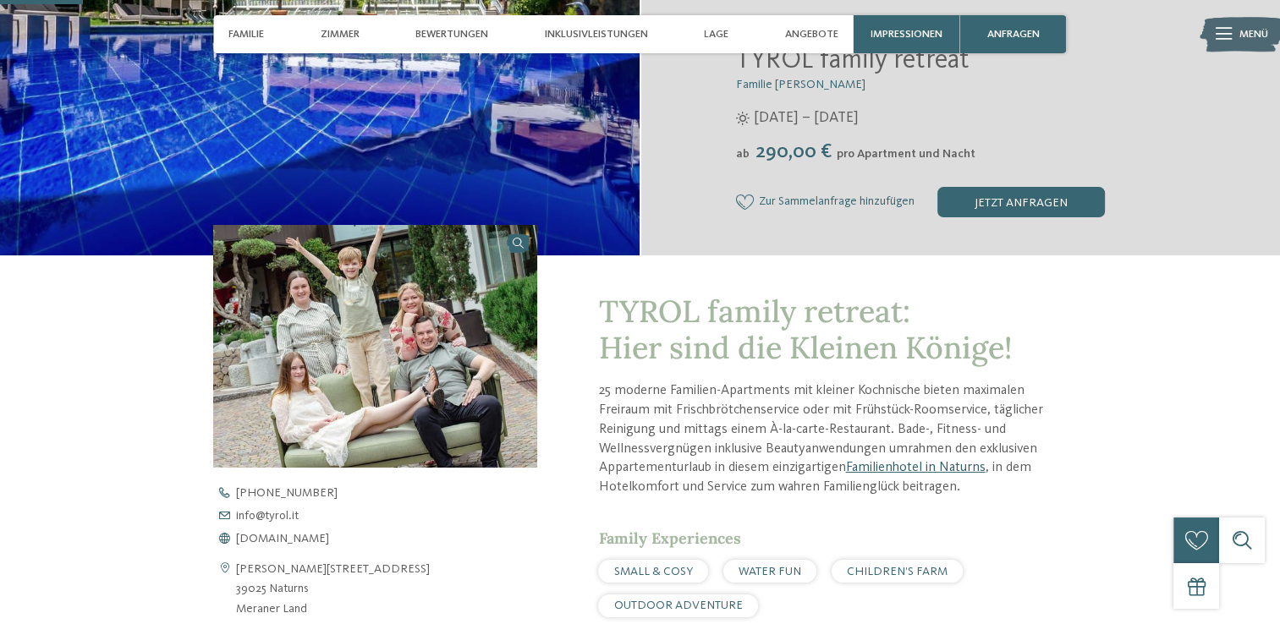
click at [937, 465] on link "Familienhotel in Naturns" at bounding box center [915, 468] width 140 height 14
